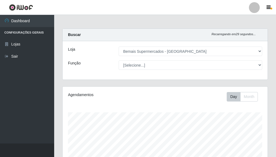
select select "249"
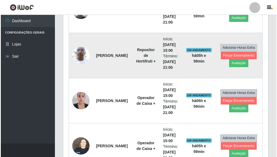
scroll to position [350, 0]
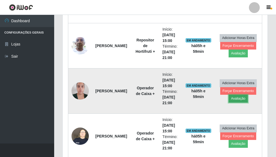
click at [240, 99] on button "Avaliação" at bounding box center [237, 99] width 19 height 8
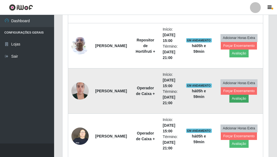
scroll to position [112, 202]
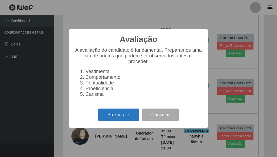
click at [129, 115] on button "Próximo →" at bounding box center [118, 115] width 41 height 13
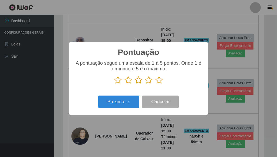
drag, startPoint x: 160, startPoint y: 82, endPoint x: 156, endPoint y: 86, distance: 5.6
click at [160, 82] on icon at bounding box center [159, 80] width 8 height 8
click at [155, 84] on input "radio" at bounding box center [155, 84] width 0 height 0
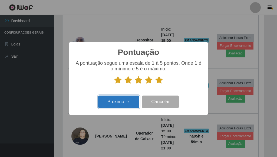
click at [124, 105] on button "Próximo →" at bounding box center [118, 102] width 41 height 13
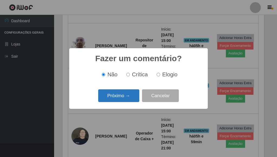
click at [120, 100] on button "Próximo →" at bounding box center [118, 95] width 41 height 13
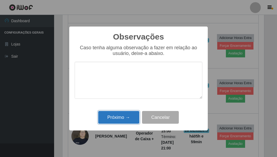
click at [126, 115] on button "Próximo →" at bounding box center [118, 117] width 41 height 13
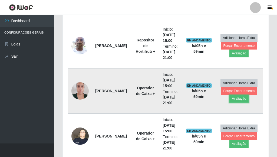
scroll to position [112, 205]
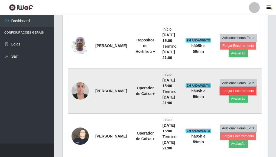
click at [235, 91] on button "Forçar Encerramento" at bounding box center [238, 91] width 36 height 8
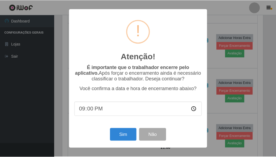
scroll to position [112, 202]
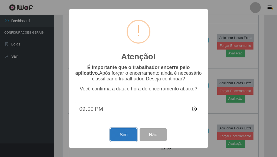
drag, startPoint x: 125, startPoint y: 135, endPoint x: 128, endPoint y: 132, distance: 4.0
click at [125, 135] on button "Sim" at bounding box center [123, 134] width 26 height 13
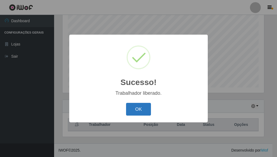
click at [135, 113] on button "OK" at bounding box center [138, 109] width 25 height 13
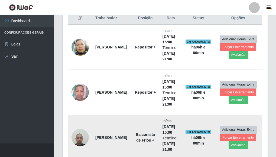
scroll to position [214, 0]
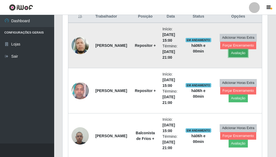
click at [237, 53] on button "Avaliação" at bounding box center [237, 53] width 19 height 8
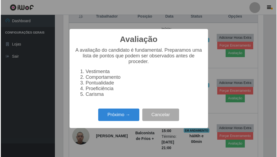
scroll to position [112, 202]
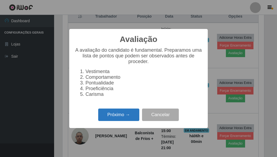
click at [119, 115] on button "Próximo →" at bounding box center [118, 115] width 41 height 13
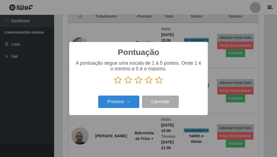
click at [158, 79] on icon at bounding box center [159, 80] width 8 height 8
click at [155, 84] on input "radio" at bounding box center [155, 84] width 0 height 0
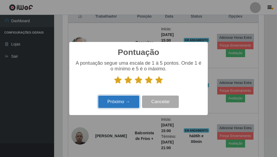
click at [127, 97] on button "Próximo →" at bounding box center [118, 102] width 41 height 13
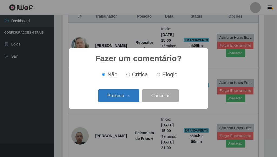
click at [127, 98] on button "Próximo →" at bounding box center [118, 95] width 41 height 13
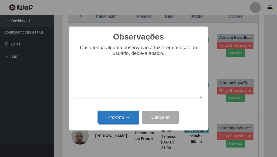
click at [127, 116] on button "Próximo →" at bounding box center [118, 117] width 41 height 13
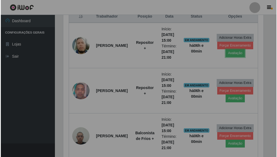
scroll to position [112, 205]
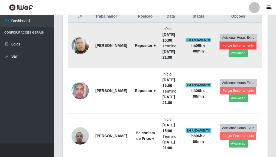
click at [234, 45] on button "Forçar Encerramento" at bounding box center [238, 46] width 36 height 8
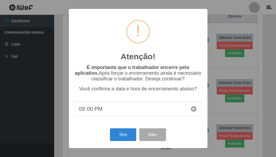
scroll to position [112, 202]
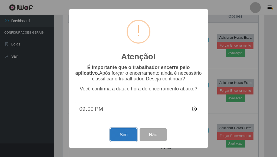
click at [120, 135] on button "Sim" at bounding box center [123, 134] width 26 height 13
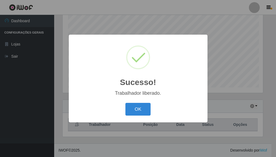
scroll to position [0, 0]
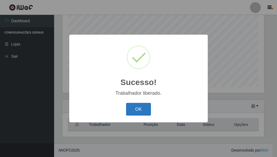
click at [141, 111] on button "OK" at bounding box center [138, 109] width 25 height 13
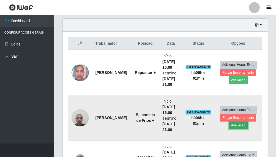
click at [237, 127] on button "Avaliação" at bounding box center [237, 126] width 19 height 8
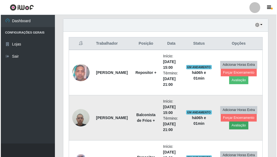
scroll to position [112, 202]
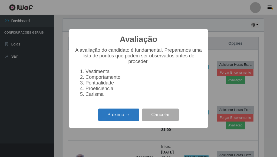
click at [110, 113] on button "Próximo →" at bounding box center [118, 115] width 41 height 13
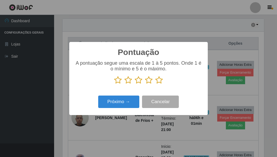
scroll to position [270557, 270467]
click at [162, 83] on icon at bounding box center [159, 80] width 8 height 8
click at [155, 84] on input "radio" at bounding box center [155, 84] width 0 height 0
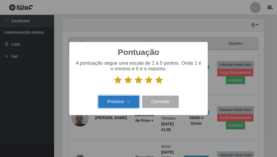
click at [113, 100] on button "Próximo →" at bounding box center [118, 102] width 41 height 13
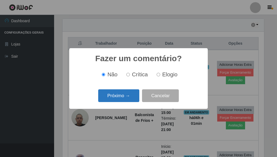
click at [125, 97] on button "Próximo →" at bounding box center [118, 95] width 41 height 13
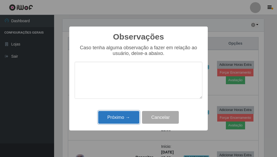
click at [122, 122] on button "Próximo →" at bounding box center [118, 117] width 41 height 13
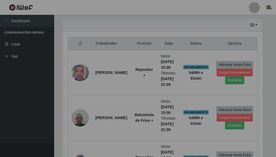
scroll to position [112, 205]
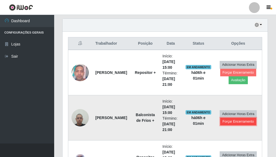
click at [235, 119] on button "Forçar Encerramento" at bounding box center [238, 122] width 36 height 8
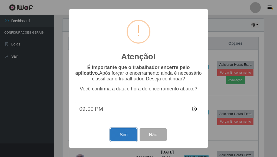
click at [131, 135] on button "Sim" at bounding box center [123, 134] width 26 height 13
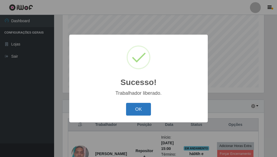
click at [142, 109] on button "OK" at bounding box center [138, 109] width 25 height 13
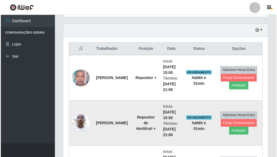
scroll to position [187, 0]
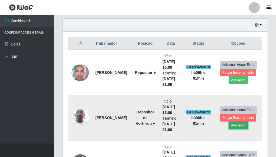
click at [238, 125] on button "Avaliação" at bounding box center [237, 126] width 19 height 8
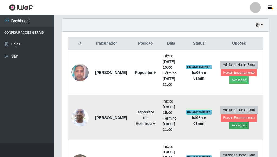
scroll to position [112, 202]
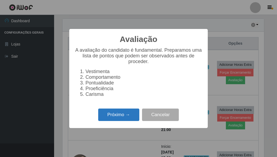
click at [117, 111] on div "Próximo → Cancelar" at bounding box center [139, 114] width 128 height 15
click at [121, 118] on button "Próximo →" at bounding box center [118, 115] width 41 height 13
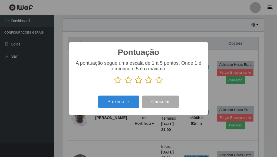
click at [159, 80] on icon at bounding box center [159, 80] width 8 height 8
click at [155, 84] on input "radio" at bounding box center [155, 84] width 0 height 0
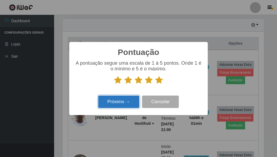
click at [129, 101] on button "Próximo →" at bounding box center [118, 102] width 41 height 13
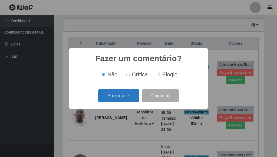
click at [118, 99] on button "Próximo →" at bounding box center [118, 95] width 41 height 13
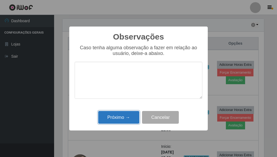
click at [123, 121] on button "Próximo →" at bounding box center [118, 117] width 41 height 13
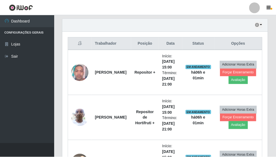
scroll to position [112, 205]
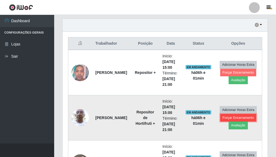
click at [238, 115] on button "Forçar Encerramento" at bounding box center [238, 118] width 36 height 8
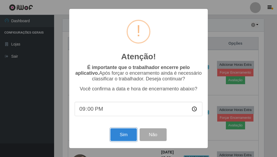
click at [130, 133] on button "Sim" at bounding box center [123, 134] width 26 height 13
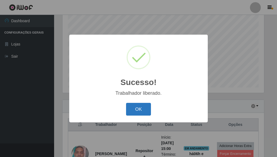
click at [144, 106] on button "OK" at bounding box center [138, 109] width 25 height 13
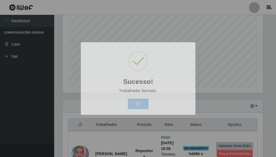
scroll to position [112, 205]
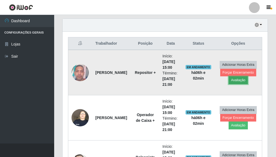
click at [240, 79] on button "Avaliação" at bounding box center [237, 80] width 19 height 8
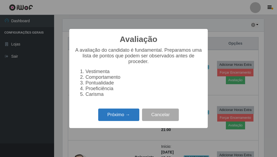
click at [130, 116] on button "Próximo →" at bounding box center [118, 115] width 41 height 13
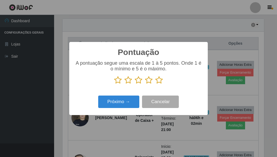
click at [161, 81] on icon at bounding box center [159, 80] width 8 height 8
click at [155, 84] on input "radio" at bounding box center [155, 84] width 0 height 0
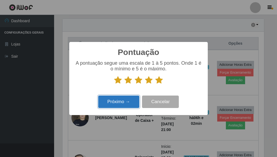
click at [132, 98] on button "Próximo →" at bounding box center [118, 102] width 41 height 13
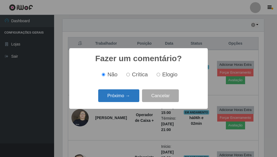
click at [126, 96] on button "Próximo →" at bounding box center [118, 95] width 41 height 13
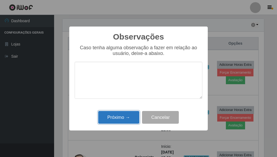
click at [128, 119] on button "Próximo →" at bounding box center [118, 117] width 41 height 13
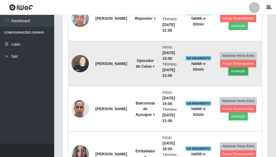
click at [237, 71] on button "Avaliação" at bounding box center [237, 71] width 19 height 8
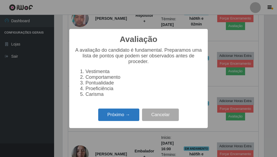
click at [123, 114] on button "Próximo →" at bounding box center [118, 115] width 41 height 13
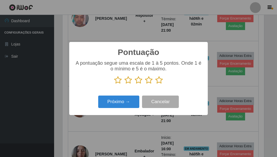
click at [156, 81] on icon at bounding box center [159, 80] width 8 height 8
click at [155, 84] on input "radio" at bounding box center [155, 84] width 0 height 0
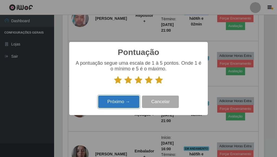
click at [125, 100] on button "Próximo →" at bounding box center [118, 102] width 41 height 13
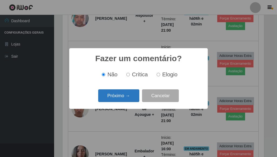
click at [125, 98] on button "Próximo →" at bounding box center [118, 95] width 41 height 13
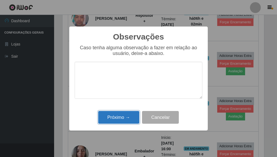
click at [125, 117] on button "Próximo →" at bounding box center [118, 117] width 41 height 13
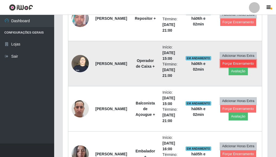
click at [241, 66] on button "Forçar Encerramento" at bounding box center [238, 64] width 36 height 8
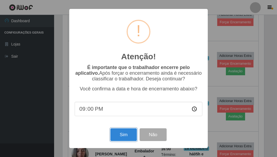
click at [123, 137] on button "Sim" at bounding box center [123, 134] width 26 height 13
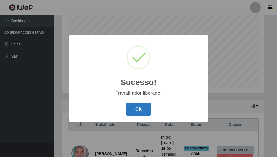
drag, startPoint x: 147, startPoint y: 111, endPoint x: 160, endPoint y: 110, distance: 12.8
click at [148, 111] on button "OK" at bounding box center [138, 109] width 25 height 13
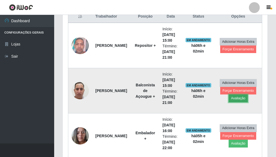
click at [237, 97] on button "Avaliação" at bounding box center [237, 98] width 19 height 8
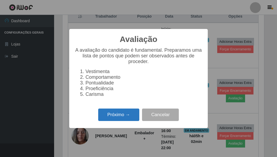
click at [132, 115] on button "Próximo →" at bounding box center [118, 115] width 41 height 13
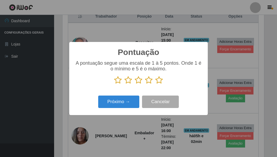
click at [162, 80] on icon at bounding box center [159, 80] width 8 height 8
click at [155, 84] on input "radio" at bounding box center [155, 84] width 0 height 0
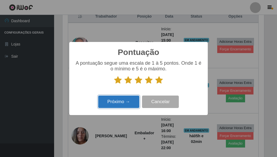
drag, startPoint x: 130, startPoint y: 100, endPoint x: 132, endPoint y: 99, distance: 2.8
click at [132, 99] on button "Próximo →" at bounding box center [118, 102] width 41 height 13
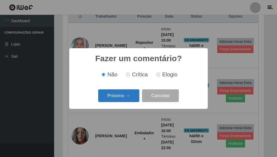
click at [128, 96] on button "Próximo →" at bounding box center [118, 95] width 41 height 13
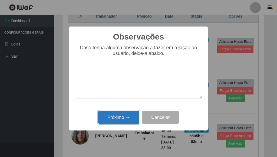
click at [123, 115] on button "Próximo →" at bounding box center [118, 117] width 41 height 13
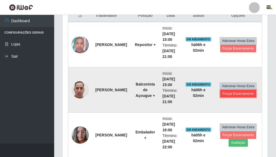
click at [237, 91] on button "Forçar Encerramento" at bounding box center [238, 94] width 36 height 8
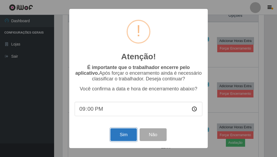
drag, startPoint x: 125, startPoint y: 134, endPoint x: 124, endPoint y: 131, distance: 3.6
click at [125, 134] on button "Sim" at bounding box center [123, 134] width 26 height 13
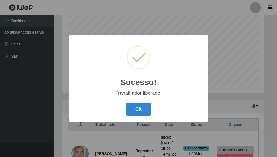
drag, startPoint x: 149, startPoint y: 110, endPoint x: 143, endPoint y: 109, distance: 6.0
click at [149, 109] on button "OK" at bounding box center [138, 109] width 25 height 13
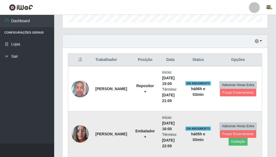
scroll to position [170, 0]
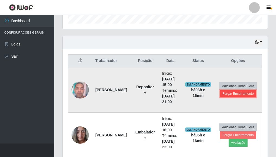
click at [237, 93] on button "Forçar Encerramento" at bounding box center [238, 94] width 36 height 8
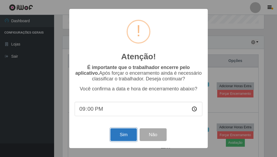
click at [126, 139] on button "Sim" at bounding box center [123, 134] width 26 height 13
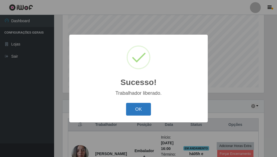
click at [140, 110] on button "OK" at bounding box center [138, 109] width 25 height 13
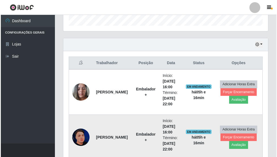
scroll to position [179, 0]
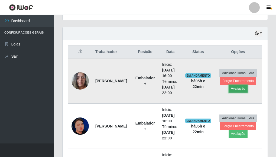
click at [235, 88] on button "Avaliação" at bounding box center [237, 89] width 19 height 8
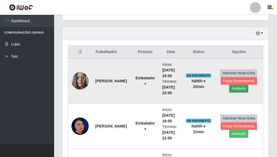
scroll to position [112, 202]
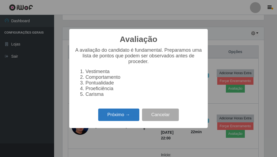
click at [114, 117] on button "Próximo →" at bounding box center [118, 115] width 41 height 13
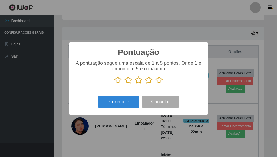
click at [159, 81] on icon at bounding box center [159, 80] width 8 height 8
click at [155, 84] on input "radio" at bounding box center [155, 84] width 0 height 0
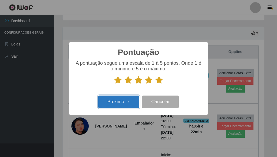
click at [123, 103] on button "Próximo →" at bounding box center [118, 102] width 41 height 13
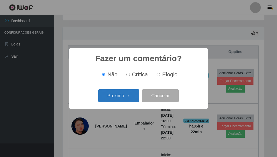
click at [124, 96] on button "Próximo →" at bounding box center [118, 95] width 41 height 13
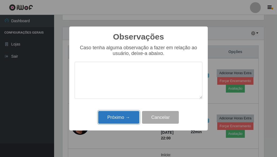
drag, startPoint x: 122, startPoint y: 116, endPoint x: 127, endPoint y: 117, distance: 5.0
click at [127, 117] on button "Próximo →" at bounding box center [118, 117] width 41 height 13
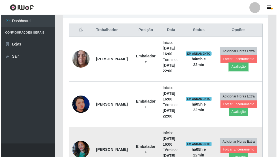
scroll to position [233, 0]
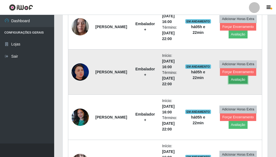
click at [241, 79] on button "Avaliação" at bounding box center [237, 80] width 19 height 8
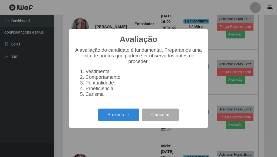
scroll to position [112, 202]
click at [122, 116] on button "Próximo →" at bounding box center [118, 115] width 41 height 13
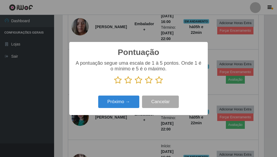
drag, startPoint x: 157, startPoint y: 76, endPoint x: 161, endPoint y: 83, distance: 8.0
click at [157, 77] on div "A pontuação segue uma escala de 1 à 5 pontos. Onde 1 é o mínimo e 5 é o máximo." at bounding box center [139, 72] width 128 height 24
drag, startPoint x: 161, startPoint y: 83, endPoint x: 158, endPoint y: 83, distance: 3.8
click at [161, 83] on icon at bounding box center [159, 80] width 8 height 8
click at [155, 84] on input "radio" at bounding box center [155, 84] width 0 height 0
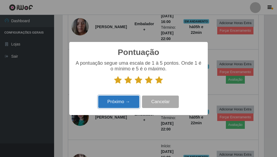
click at [125, 98] on button "Próximo →" at bounding box center [118, 102] width 41 height 13
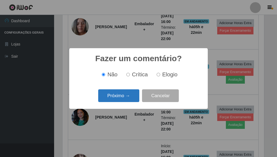
click at [126, 97] on button "Próximo →" at bounding box center [118, 95] width 41 height 13
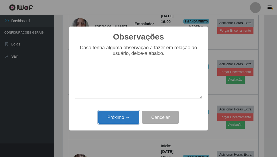
click at [127, 114] on button "Próximo →" at bounding box center [118, 117] width 41 height 13
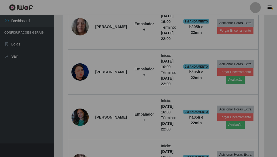
scroll to position [112, 205]
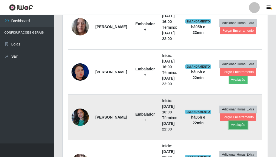
click at [237, 125] on button "Avaliação" at bounding box center [237, 125] width 19 height 8
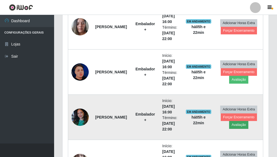
scroll to position [112, 202]
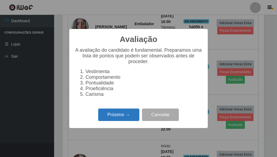
click at [128, 119] on button "Próximo →" at bounding box center [118, 115] width 41 height 13
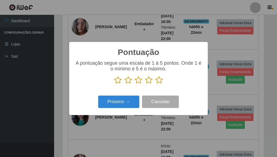
drag, startPoint x: 159, startPoint y: 80, endPoint x: 154, endPoint y: 80, distance: 4.4
click at [158, 80] on icon at bounding box center [159, 80] width 8 height 8
click at [155, 84] on input "radio" at bounding box center [155, 84] width 0 height 0
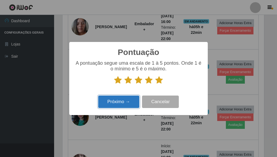
click at [124, 97] on button "Próximo →" at bounding box center [118, 102] width 41 height 13
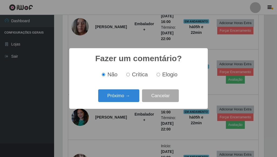
click at [124, 97] on button "Próximo →" at bounding box center [118, 95] width 41 height 13
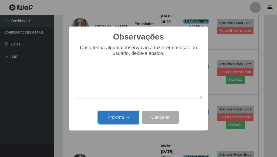
click at [128, 119] on button "Próximo →" at bounding box center [118, 117] width 41 height 13
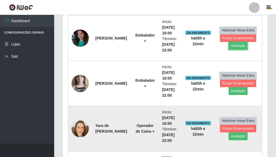
scroll to position [314, 0]
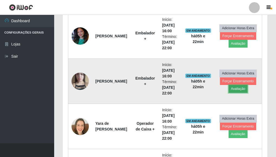
click at [235, 88] on button "Avaliação" at bounding box center [237, 89] width 19 height 8
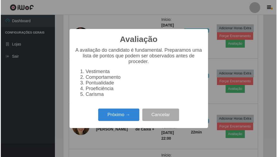
scroll to position [112, 202]
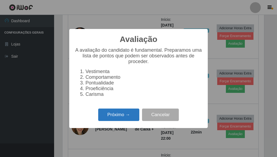
click at [116, 117] on button "Próximo →" at bounding box center [118, 115] width 41 height 13
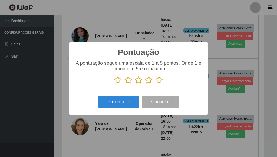
click at [158, 83] on icon at bounding box center [159, 80] width 8 height 8
click at [155, 84] on input "radio" at bounding box center [155, 84] width 0 height 0
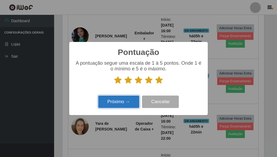
click at [123, 100] on button "Próximo →" at bounding box center [118, 102] width 41 height 13
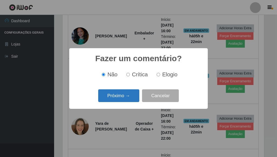
click at [122, 97] on button "Próximo →" at bounding box center [118, 95] width 41 height 13
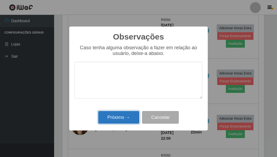
click at [123, 113] on button "Próximo →" at bounding box center [118, 117] width 41 height 13
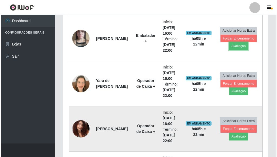
scroll to position [368, 0]
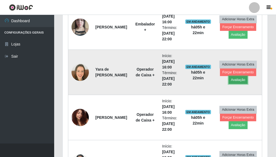
click at [239, 80] on button "Avaliação" at bounding box center [237, 80] width 19 height 8
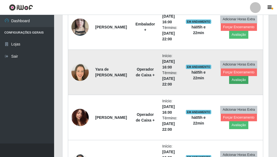
scroll to position [112, 202]
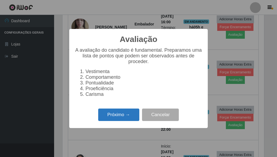
click at [119, 116] on button "Próximo →" at bounding box center [118, 115] width 41 height 13
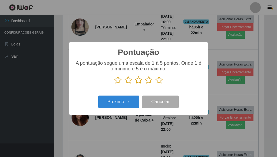
click at [159, 80] on icon at bounding box center [159, 80] width 8 height 8
click at [155, 84] on input "radio" at bounding box center [155, 84] width 0 height 0
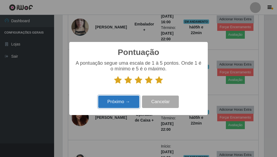
click at [124, 100] on button "Próximo →" at bounding box center [118, 102] width 41 height 13
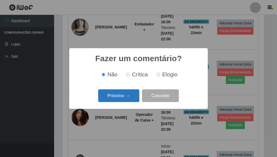
click at [119, 99] on button "Próximo →" at bounding box center [118, 95] width 41 height 13
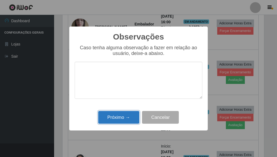
click at [123, 118] on button "Próximo →" at bounding box center [118, 117] width 41 height 13
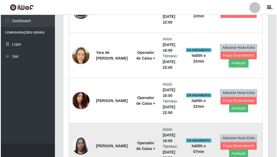
scroll to position [423, 0]
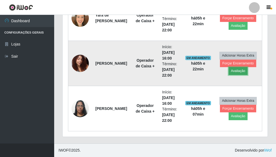
click at [236, 71] on button "Avaliação" at bounding box center [237, 71] width 19 height 8
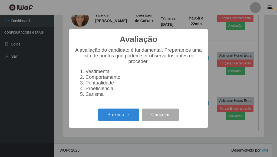
scroll to position [270557, 270467]
click at [118, 115] on button "Próximo →" at bounding box center [118, 115] width 41 height 13
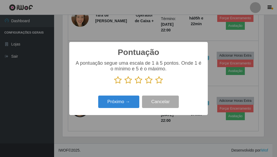
click at [161, 80] on icon at bounding box center [159, 80] width 8 height 8
click at [155, 84] on input "radio" at bounding box center [155, 84] width 0 height 0
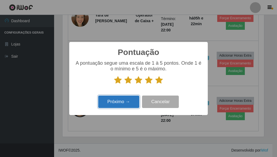
click at [120, 99] on button "Próximo →" at bounding box center [118, 102] width 41 height 13
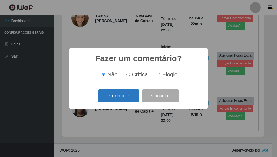
click at [120, 96] on button "Próximo →" at bounding box center [118, 95] width 41 height 13
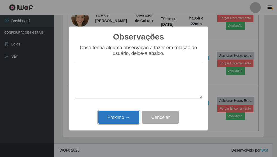
click at [123, 118] on button "Próximo →" at bounding box center [118, 117] width 41 height 13
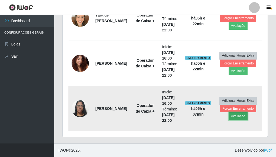
click at [234, 116] on button "Avaliação" at bounding box center [237, 116] width 19 height 8
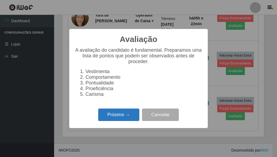
click at [105, 113] on button "Próximo →" at bounding box center [118, 115] width 41 height 13
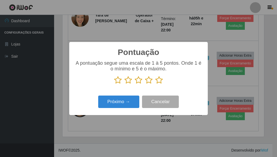
drag, startPoint x: 149, startPoint y: 82, endPoint x: 131, endPoint y: 91, distance: 20.6
click at [149, 83] on icon at bounding box center [149, 80] width 8 height 8
click at [145, 84] on input "radio" at bounding box center [145, 84] width 0 height 0
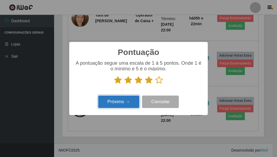
click at [115, 99] on button "Próximo →" at bounding box center [118, 102] width 41 height 13
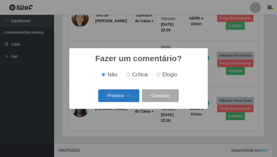
click at [117, 96] on button "Próximo →" at bounding box center [118, 95] width 41 height 13
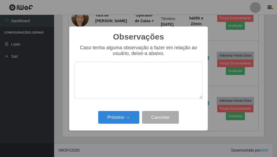
click at [125, 111] on div "Próximo → Cancelar" at bounding box center [139, 117] width 128 height 15
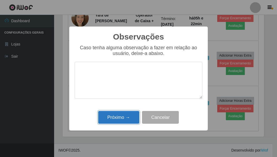
click at [125, 114] on button "Próximo →" at bounding box center [118, 117] width 41 height 13
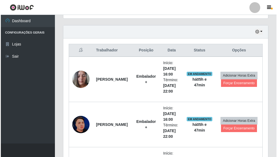
scroll to position [179, 0]
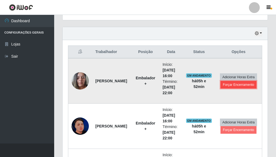
click at [239, 84] on button "Forçar Encerramento" at bounding box center [238, 85] width 36 height 8
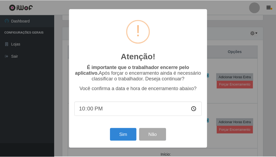
scroll to position [112, 202]
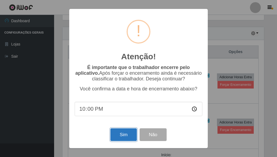
click at [123, 135] on button "Sim" at bounding box center [123, 134] width 26 height 13
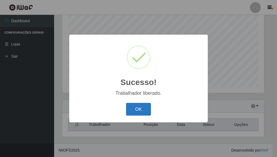
click at [145, 108] on button "OK" at bounding box center [138, 109] width 25 height 13
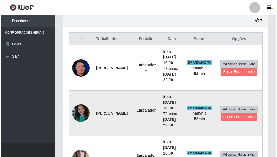
scroll to position [214, 0]
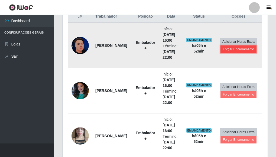
click at [240, 50] on button "Forçar Encerramento" at bounding box center [238, 49] width 36 height 8
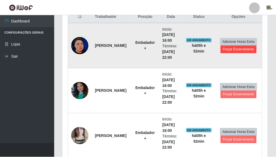
scroll to position [112, 202]
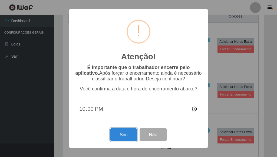
click at [128, 141] on button "Sim" at bounding box center [123, 134] width 26 height 13
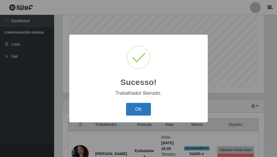
drag, startPoint x: 141, startPoint y: 110, endPoint x: 156, endPoint y: 110, distance: 15.4
click at [141, 110] on button "OK" at bounding box center [138, 109] width 25 height 13
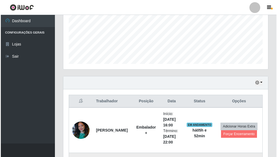
scroll to position [187, 0]
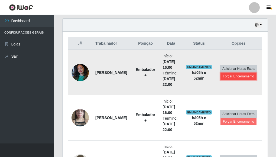
click at [240, 75] on button "Forçar Encerramento" at bounding box center [238, 77] width 36 height 8
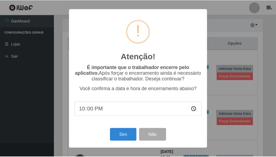
scroll to position [112, 202]
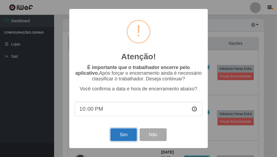
click at [117, 138] on button "Sim" at bounding box center [123, 134] width 26 height 13
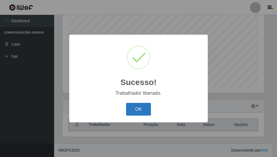
click at [141, 110] on button "OK" at bounding box center [138, 109] width 25 height 13
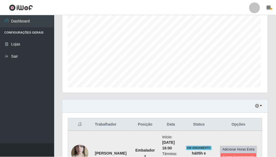
scroll to position [270557, 270464]
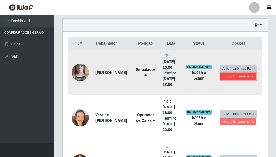
click at [234, 77] on button "Forçar Encerramento" at bounding box center [238, 77] width 36 height 8
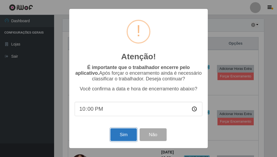
click at [121, 134] on button "Sim" at bounding box center [123, 134] width 26 height 13
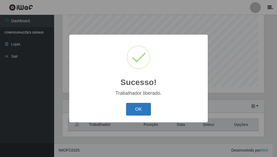
click at [143, 109] on button "OK" at bounding box center [138, 109] width 25 height 13
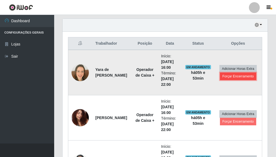
click at [246, 77] on button "Forçar Encerramento" at bounding box center [238, 77] width 36 height 8
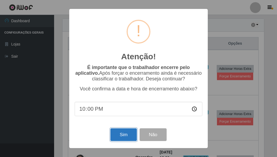
click at [117, 130] on button "Sim" at bounding box center [123, 134] width 26 height 13
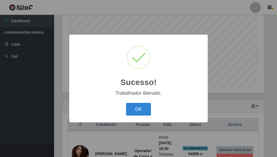
click at [143, 108] on button "OK" at bounding box center [138, 109] width 25 height 13
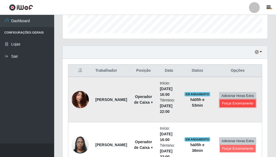
click at [234, 104] on button "Forçar Encerramento" at bounding box center [238, 104] width 36 height 8
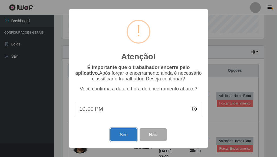
click at [117, 137] on button "Sim" at bounding box center [123, 134] width 26 height 13
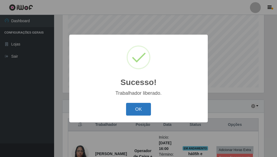
click at [139, 107] on button "OK" at bounding box center [138, 109] width 25 height 13
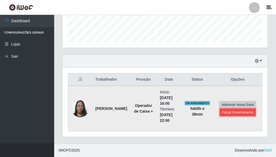
click at [234, 113] on button "Forçar Encerramento" at bounding box center [238, 113] width 36 height 8
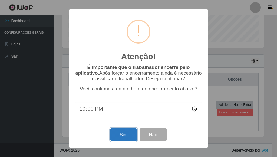
click at [126, 136] on button "Sim" at bounding box center [123, 134] width 26 height 13
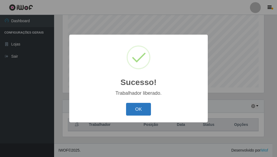
click at [140, 107] on button "OK" at bounding box center [138, 109] width 25 height 13
